Goal: Information Seeking & Learning: Learn about a topic

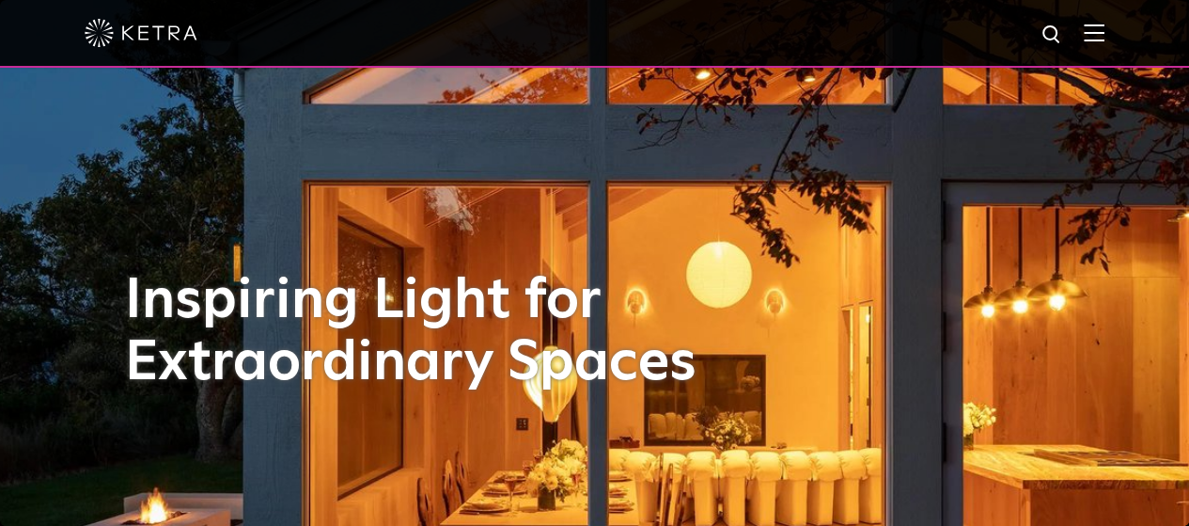
click at [1105, 31] on img at bounding box center [1094, 33] width 21 height 18
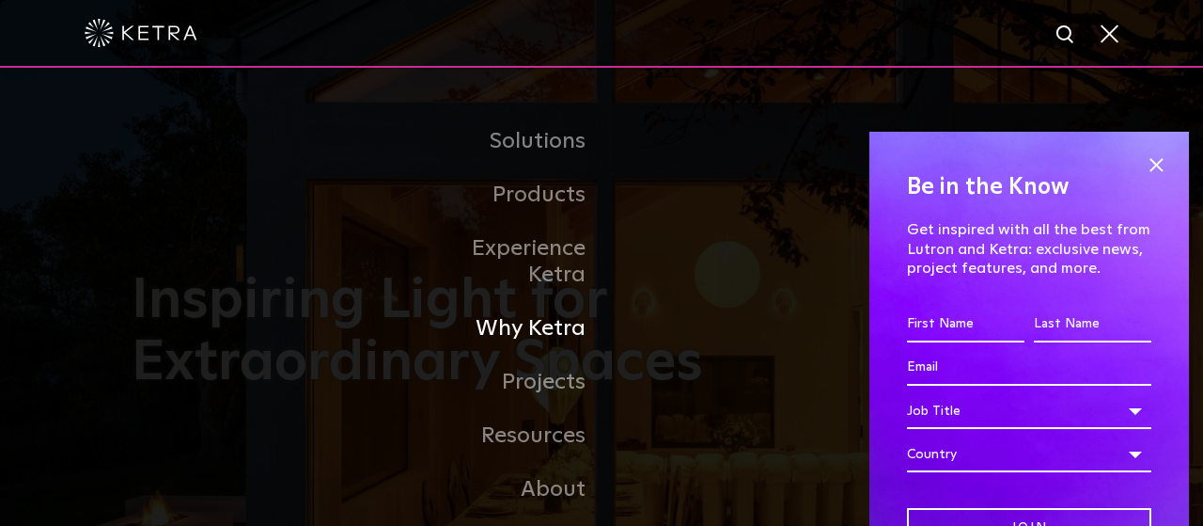
click at [547, 302] on link "Why Ketra" at bounding box center [505, 329] width 193 height 54
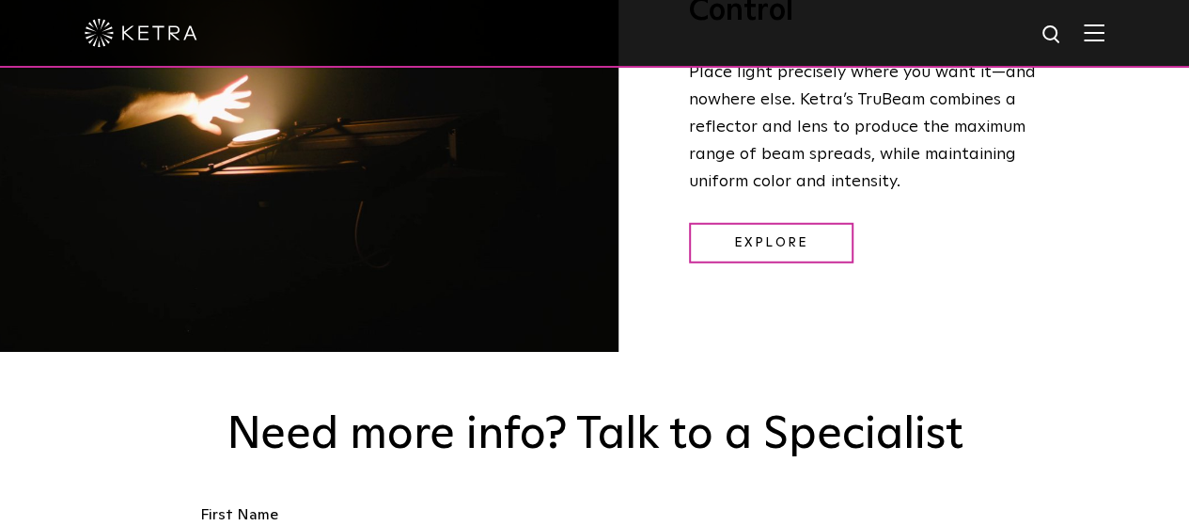
scroll to position [2321, 0]
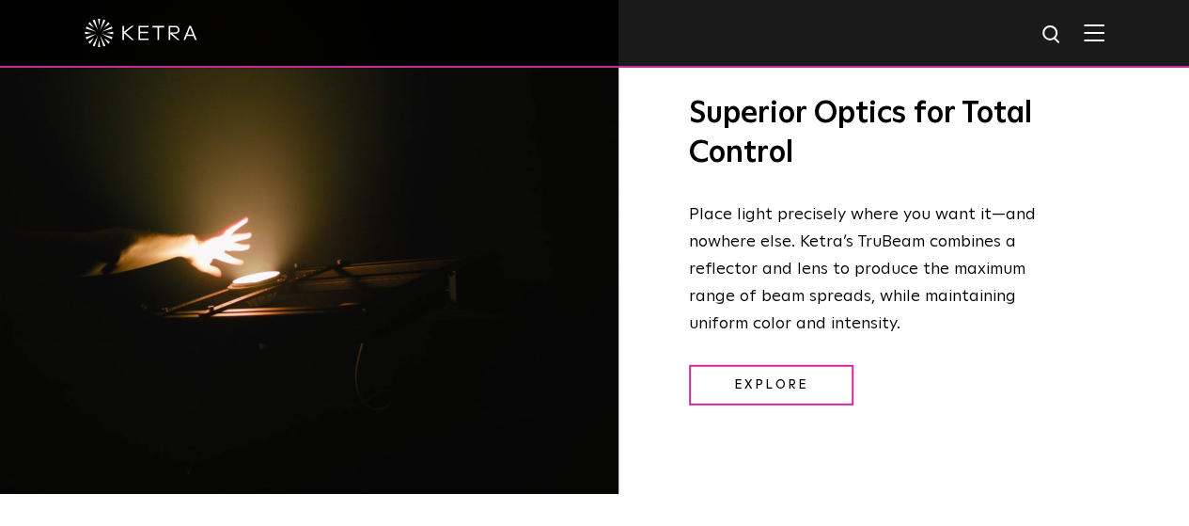
click at [1105, 32] on img at bounding box center [1094, 33] width 21 height 18
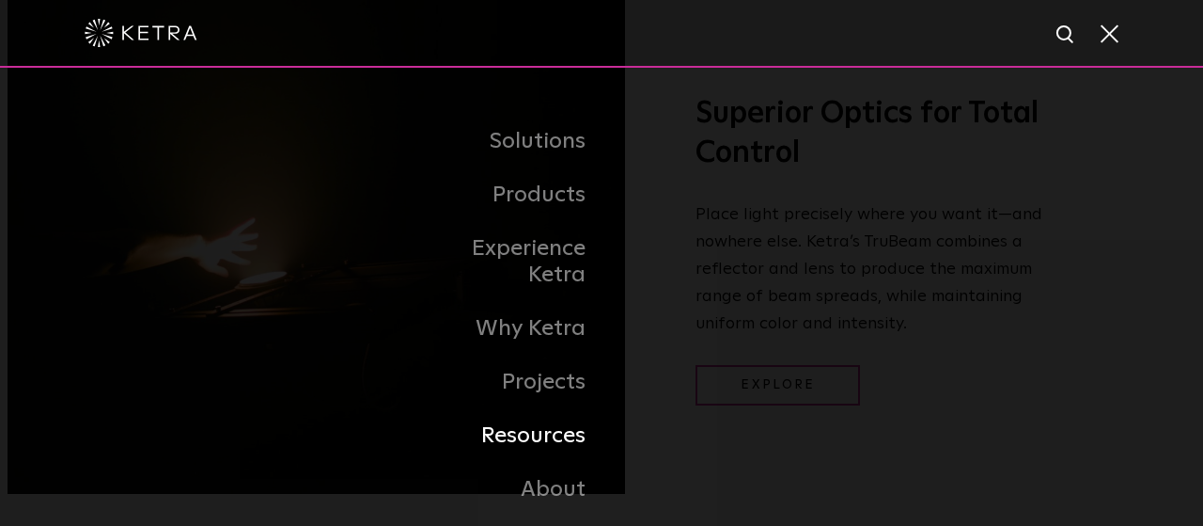
click at [564, 410] on link "Resources" at bounding box center [505, 436] width 193 height 54
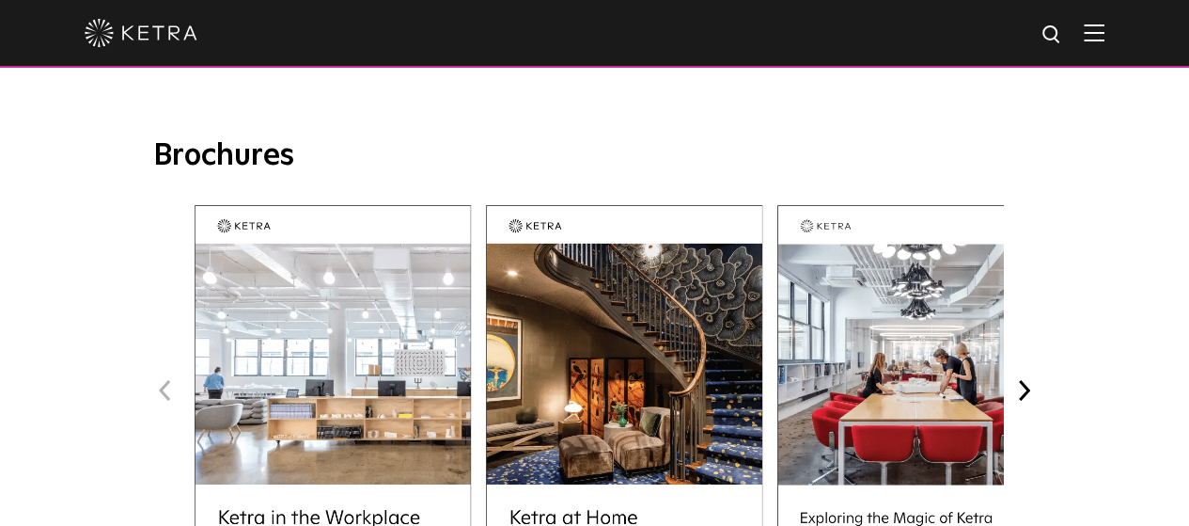
scroll to position [678, 0]
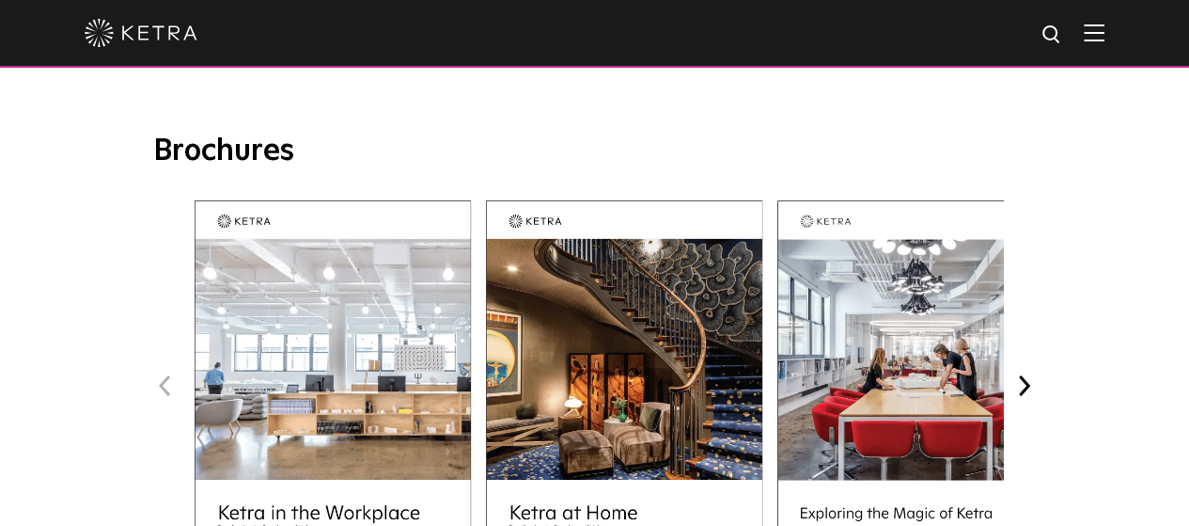
click at [1105, 47] on div at bounding box center [595, 33] width 1020 height 66
click at [1105, 31] on img at bounding box center [1094, 33] width 21 height 18
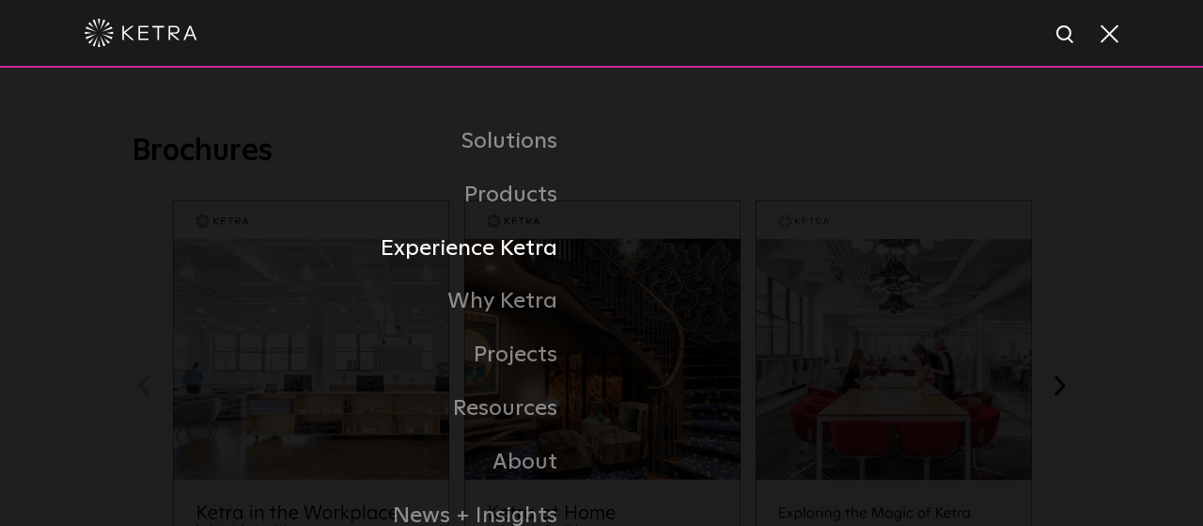
click at [526, 253] on link "Experience Ketra" at bounding box center [334, 249] width 536 height 54
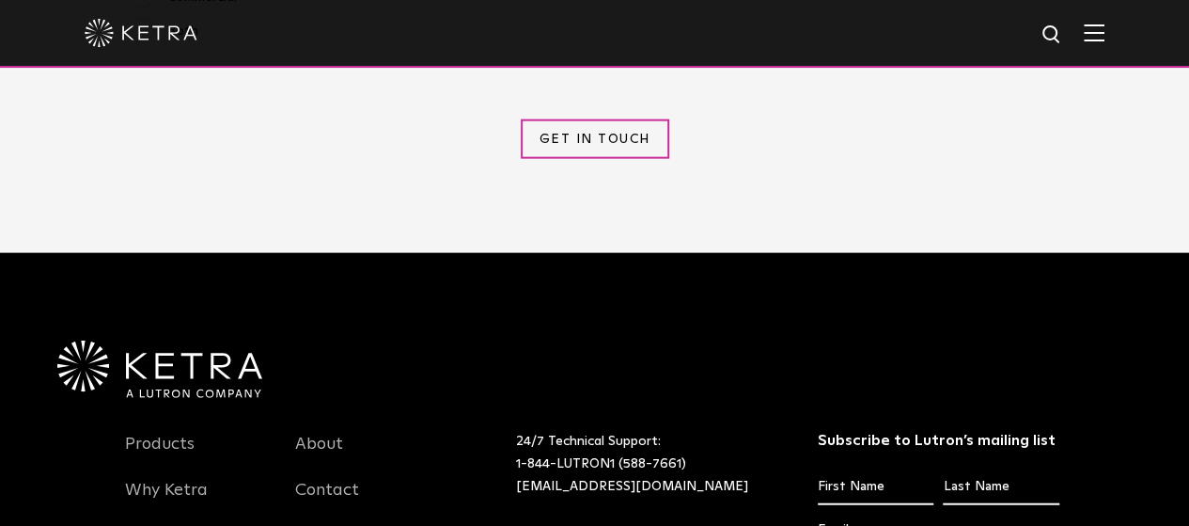
scroll to position [2091, 0]
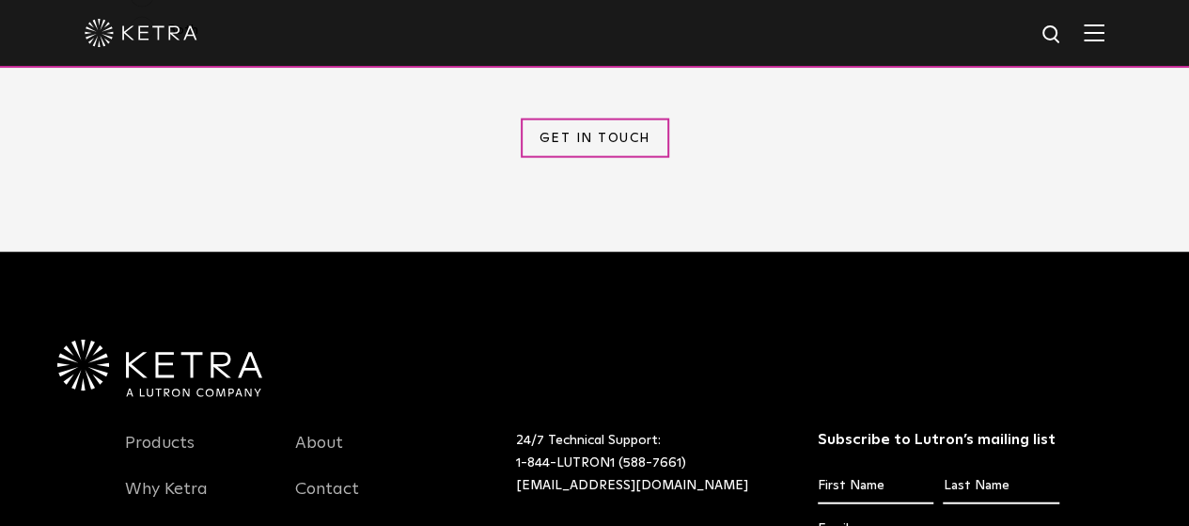
click at [1105, 20] on div at bounding box center [595, 33] width 1020 height 66
click at [1104, 52] on div at bounding box center [595, 33] width 1020 height 66
click at [1105, 39] on img at bounding box center [1094, 33] width 21 height 18
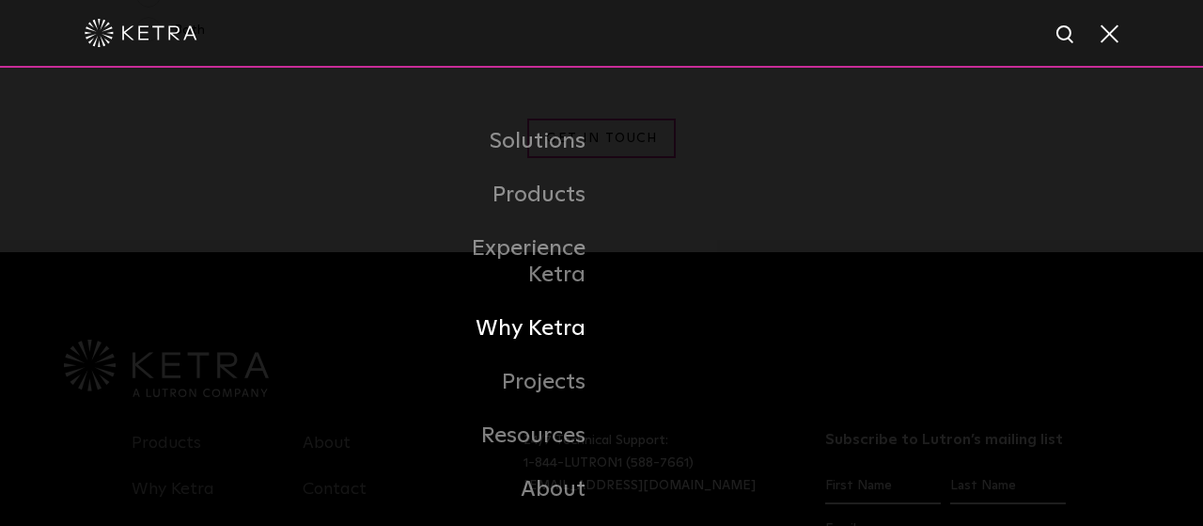
click at [545, 302] on link "Why Ketra" at bounding box center [505, 329] width 193 height 54
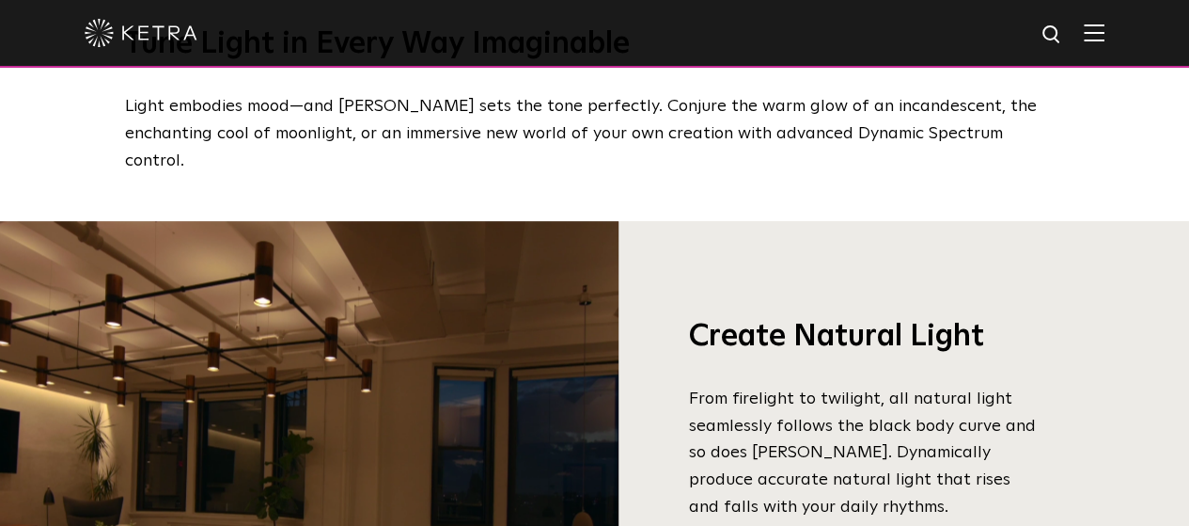
scroll to position [1295, 0]
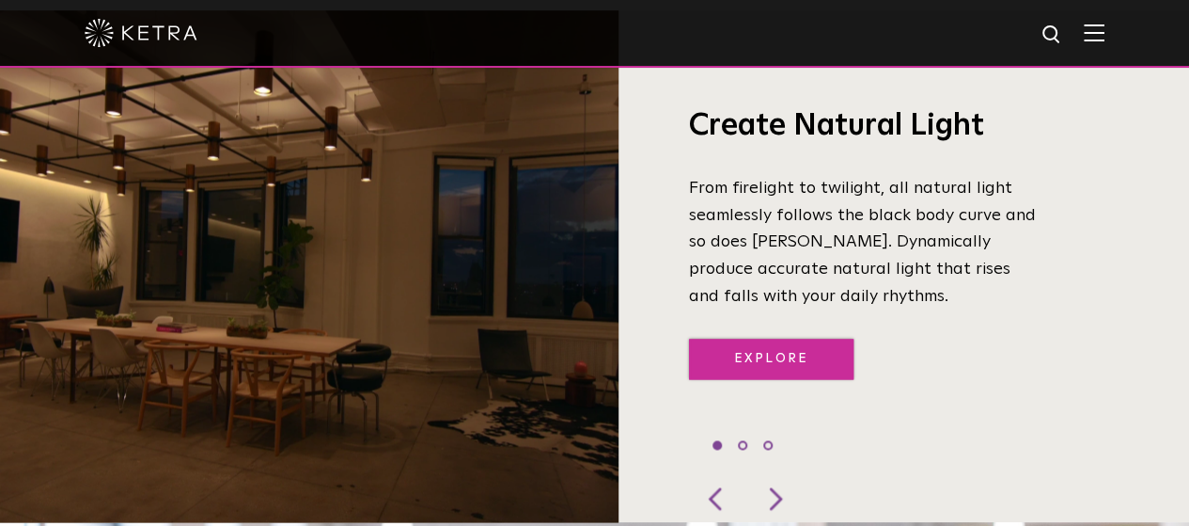
click at [792, 338] on link "Explore" at bounding box center [771, 358] width 165 height 40
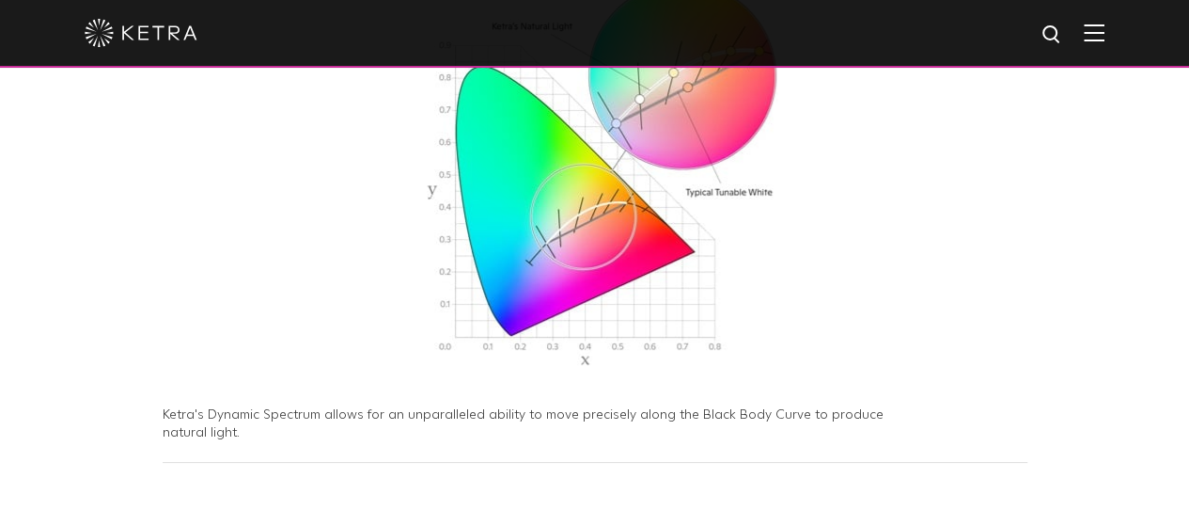
scroll to position [937, 0]
